Goal: Information Seeking & Learning: Check status

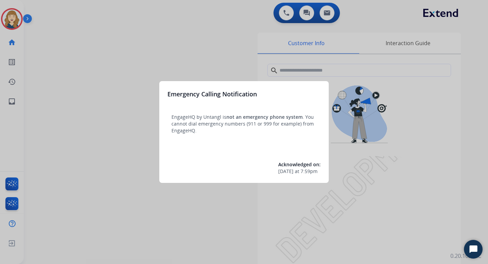
click at [89, 65] on div at bounding box center [244, 132] width 488 height 264
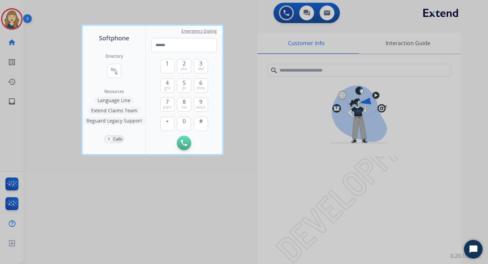
click at [40, 92] on div at bounding box center [244, 132] width 488 height 264
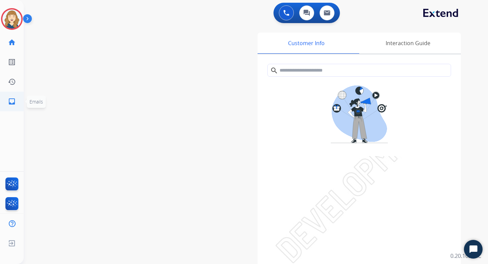
click at [11, 102] on mat-icon "inbox" at bounding box center [12, 101] width 8 height 8
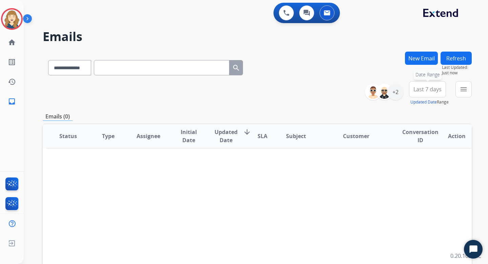
click at [432, 93] on button "Last 7 days Date Range" at bounding box center [427, 89] width 37 height 16
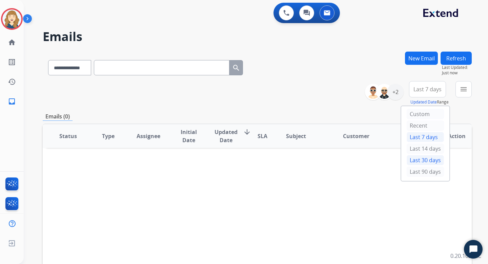
click at [414, 156] on div "Last 30 days" at bounding box center [425, 160] width 37 height 10
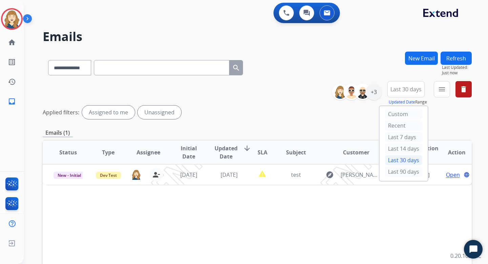
click at [284, 121] on div "**********" at bounding box center [257, 101] width 429 height 41
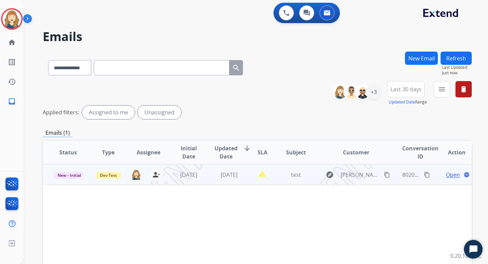
click at [448, 172] on span "Open" at bounding box center [453, 174] width 14 height 8
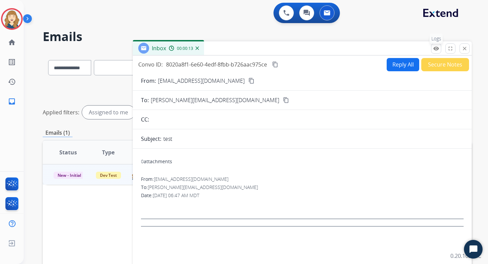
click at [437, 47] on mat-icon "remove_red_eye" at bounding box center [436, 48] width 6 height 6
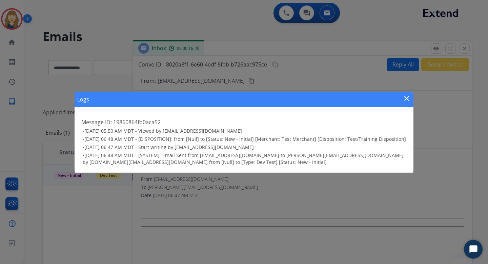
click at [274, 196] on div "Logs close Message ID: 19860864fb0aca52 • [DATE] 05:50 AM MDT - Viewed by [EMAI…" at bounding box center [244, 132] width 488 height 264
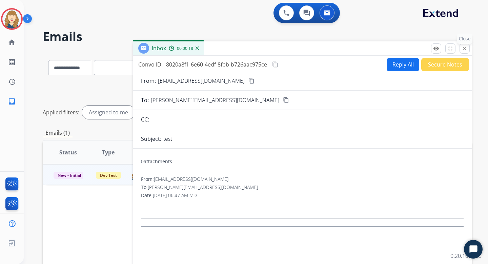
click at [464, 48] on mat-icon "close" at bounding box center [465, 48] width 6 height 6
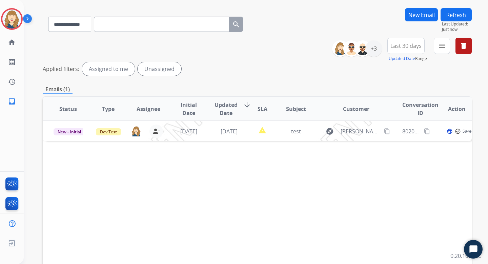
scroll to position [45, 0]
